Goal: Transaction & Acquisition: Purchase product/service

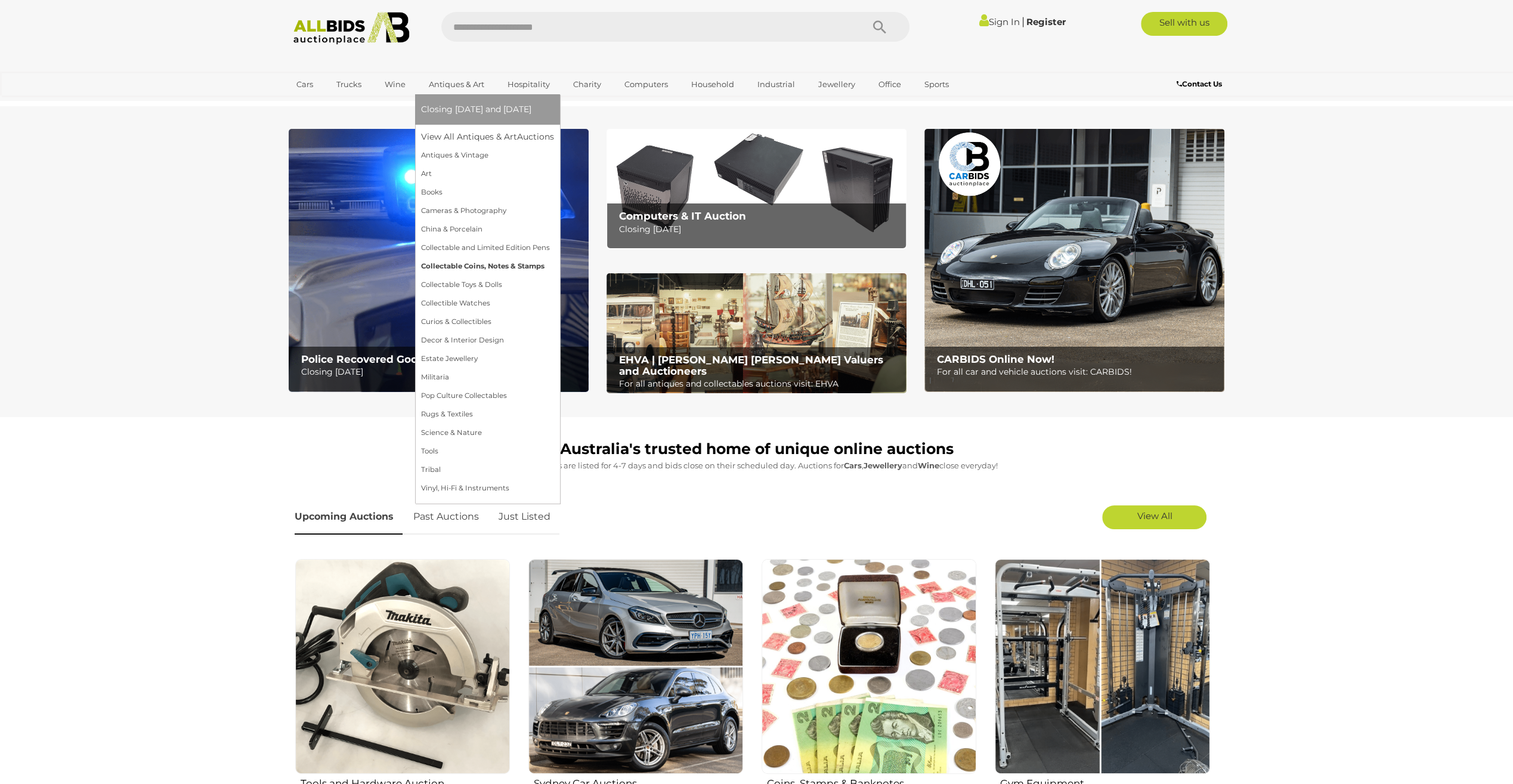
click at [470, 266] on link "Collectable Coins, Notes & Stamps" at bounding box center [487, 266] width 133 height 18
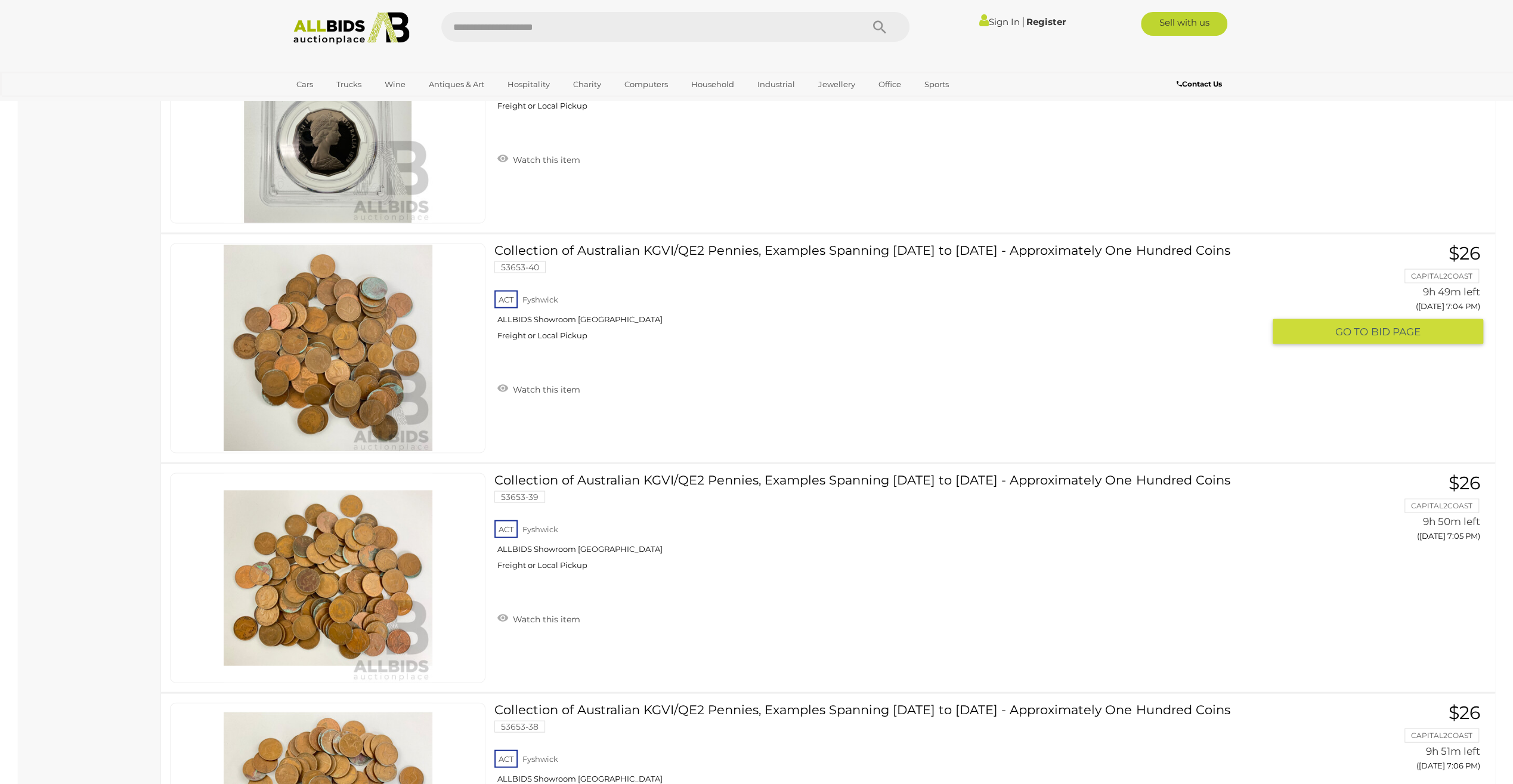
scroll to position [6917, 0]
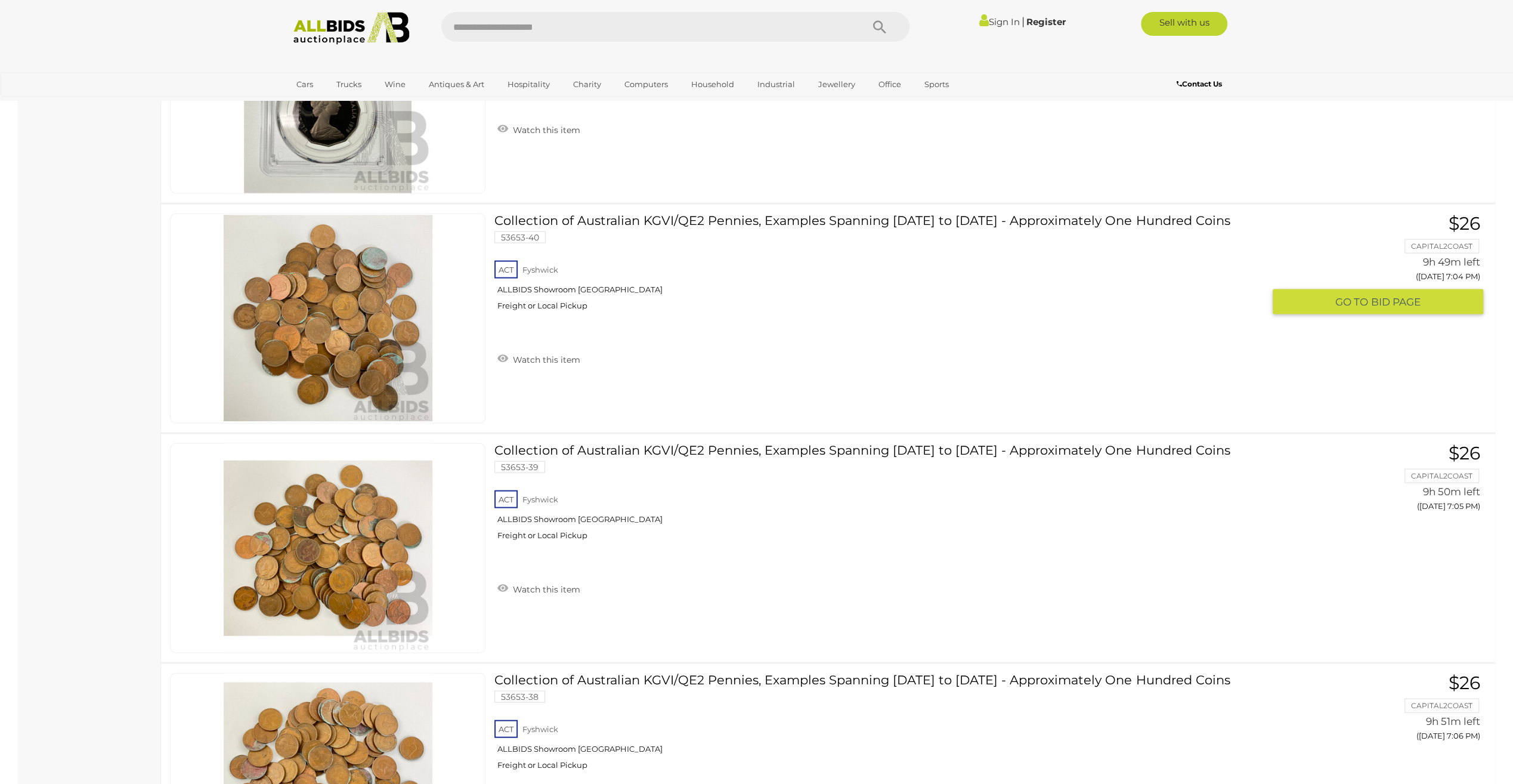
click at [1376, 295] on span "BID PAGE" at bounding box center [1395, 301] width 50 height 14
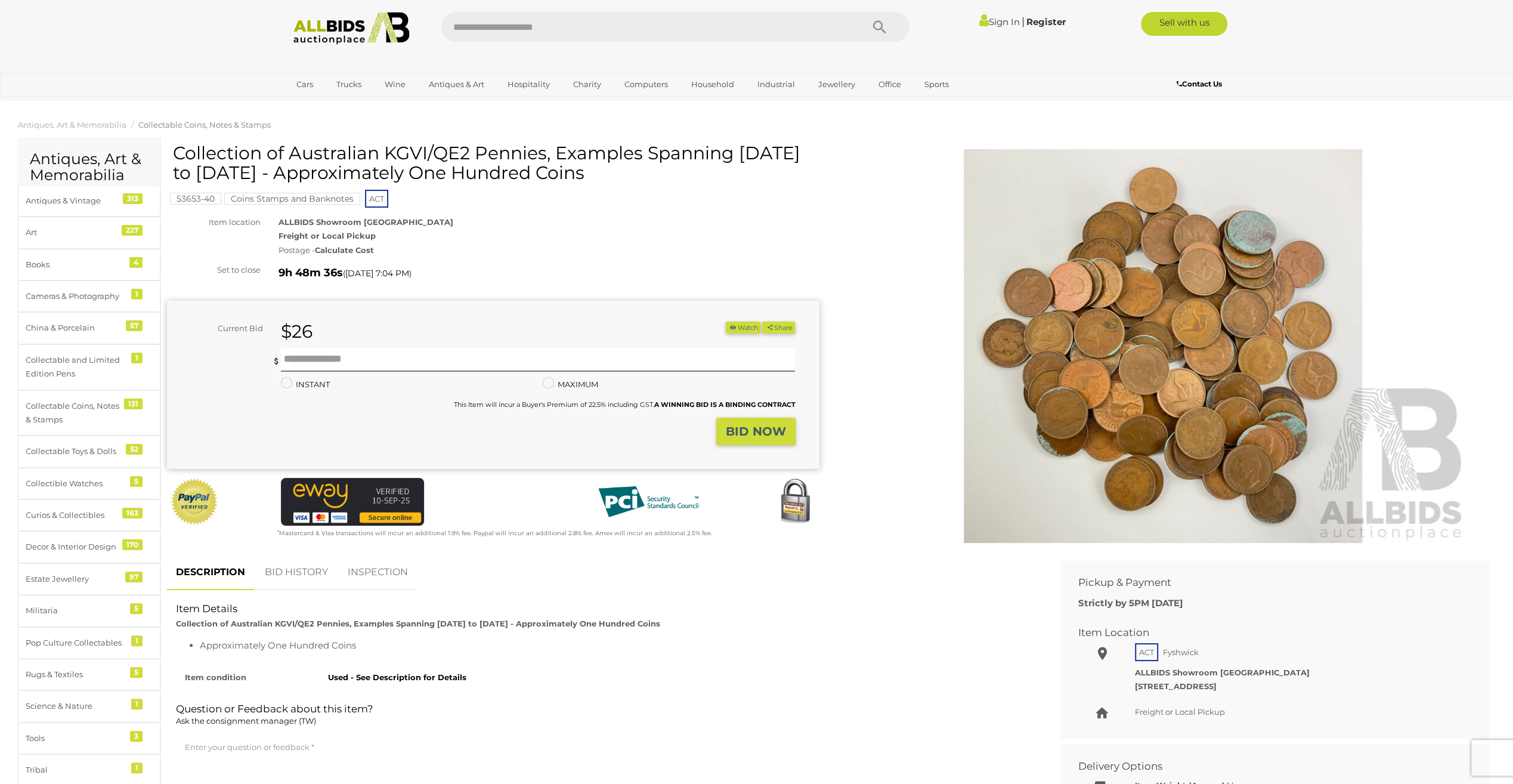
click at [289, 568] on link "BID HISTORY" at bounding box center [297, 572] width 81 height 35
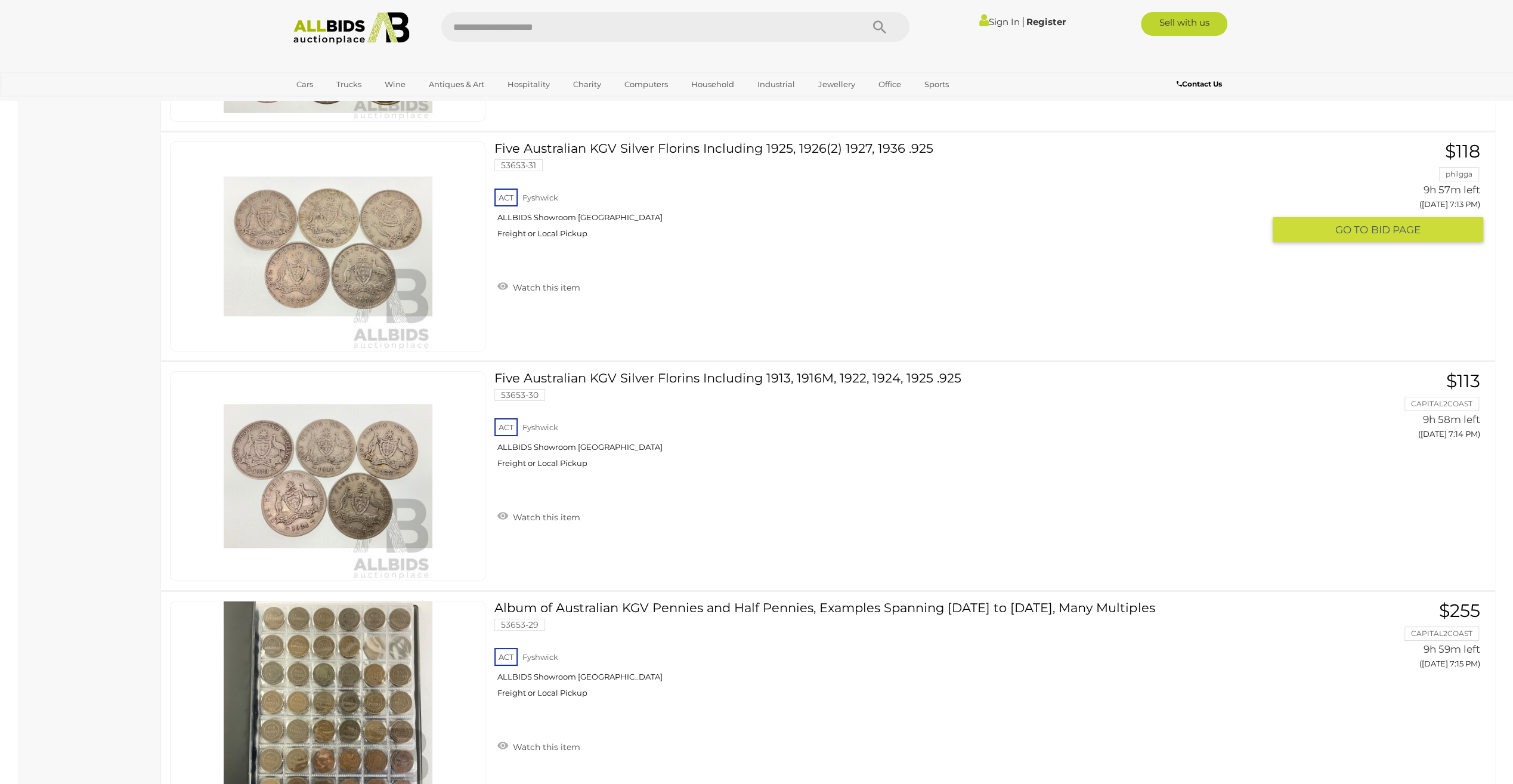
scroll to position [8830, 0]
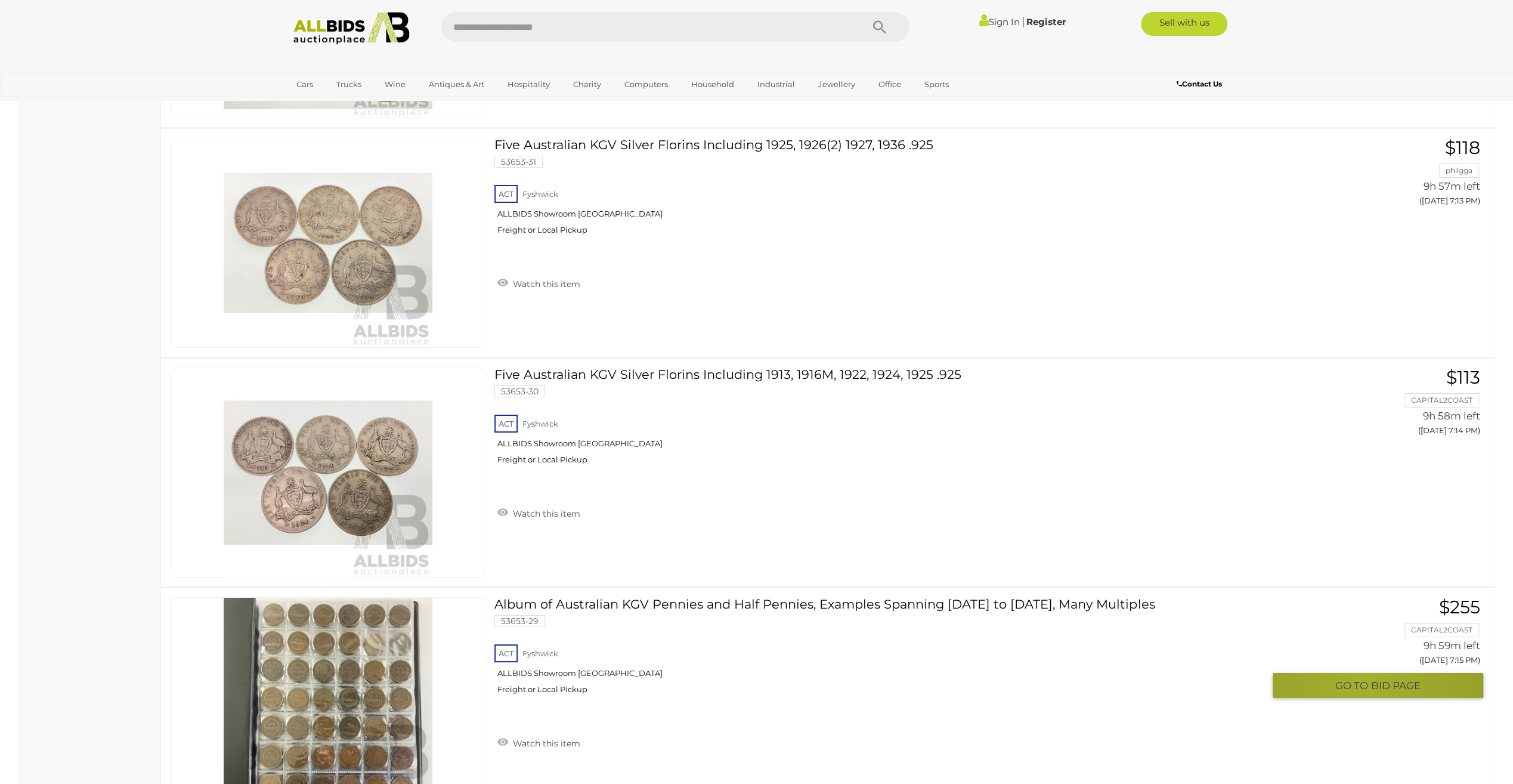
click at [1364, 679] on span "GO TO" at bounding box center [1354, 685] width 36 height 14
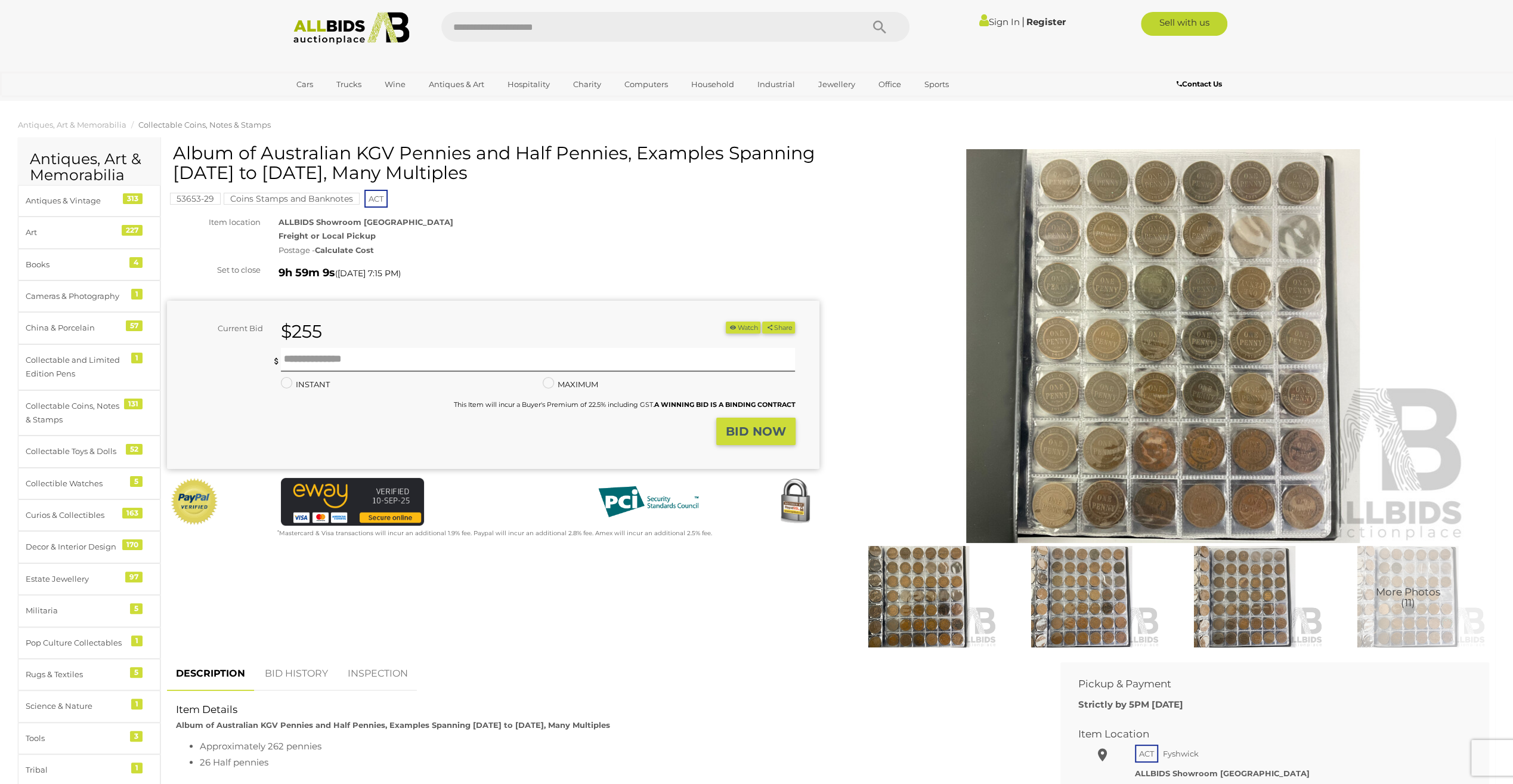
click at [296, 675] on link "BID HISTORY" at bounding box center [297, 674] width 81 height 35
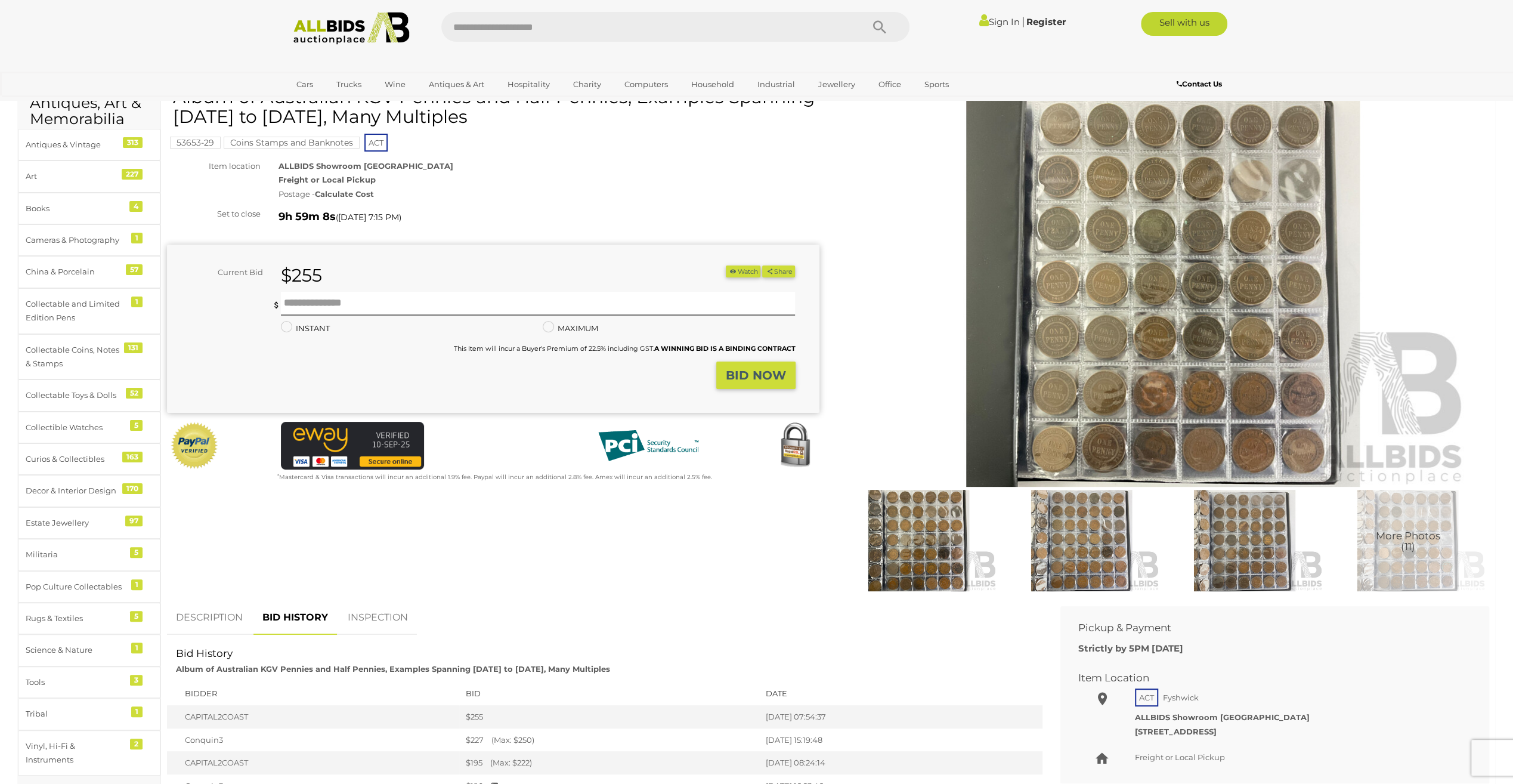
scroll to position [298, 0]
